Goal: Task Accomplishment & Management: Manage account settings

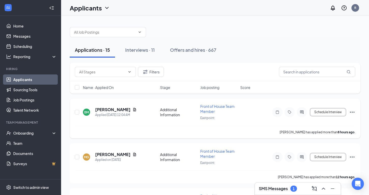
scroll to position [369, 0]
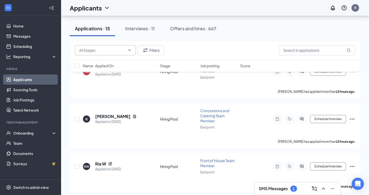
click at [129, 50] on icon "ChevronDown" at bounding box center [130, 50] width 4 height 4
click at [130, 50] on icon "ChevronDown" at bounding box center [130, 49] width 2 height 1
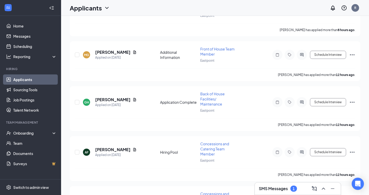
scroll to position [0, 0]
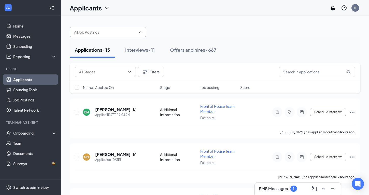
click at [87, 32] on input "text" at bounding box center [105, 32] width 62 height 6
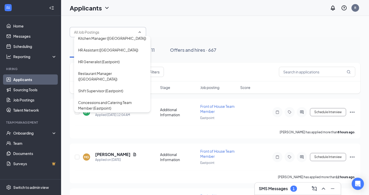
scroll to position [82, 0]
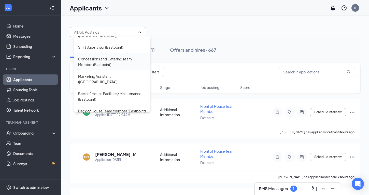
click at [92, 56] on div "Concessions and Catering Team Member (Eastpoint)" at bounding box center [112, 61] width 68 height 11
type input "Concessions and Catering Team Member (Eastpoint)"
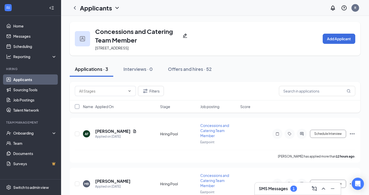
click at [78, 106] on input "checkbox" at bounding box center [77, 106] width 5 height 5
checkbox input "true"
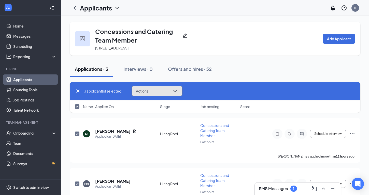
click at [178, 90] on icon "ChevronDown" at bounding box center [175, 91] width 6 height 6
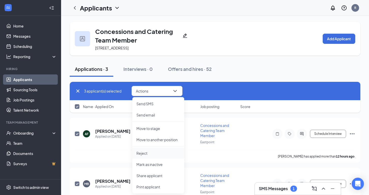
click at [145, 151] on p "Reject" at bounding box center [158, 152] width 44 height 5
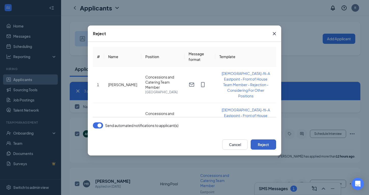
click at [257, 142] on button "Reject" at bounding box center [263, 144] width 25 height 10
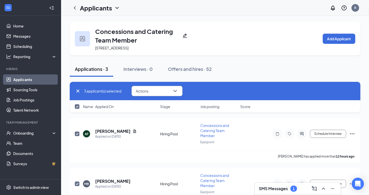
checkbox input "false"
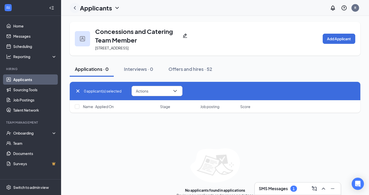
click at [74, 9] on icon "ChevronLeft" at bounding box center [75, 8] width 6 height 6
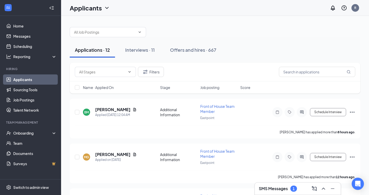
click at [300, 186] on div "SMS Messages 1" at bounding box center [298, 188] width 78 height 8
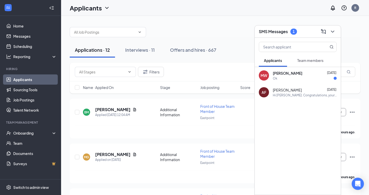
click at [277, 80] on div "Ok" at bounding box center [275, 78] width 5 height 4
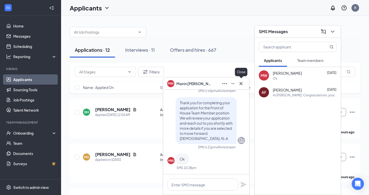
click at [243, 84] on icon "Cross" at bounding box center [241, 83] width 6 height 6
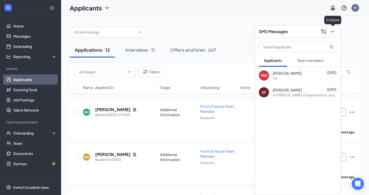
drag, startPoint x: 332, startPoint y: 31, endPoint x: 326, endPoint y: 32, distance: 6.9
click at [332, 31] on icon "ChevronDown" at bounding box center [333, 32] width 6 height 6
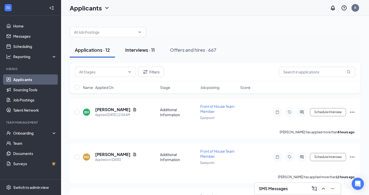
drag, startPoint x: 136, startPoint y: 50, endPoint x: 138, endPoint y: 48, distance: 2.9
click at [136, 50] on div "Interviews · 11" at bounding box center [140, 50] width 30 height 6
